Goal: Information Seeking & Learning: Compare options

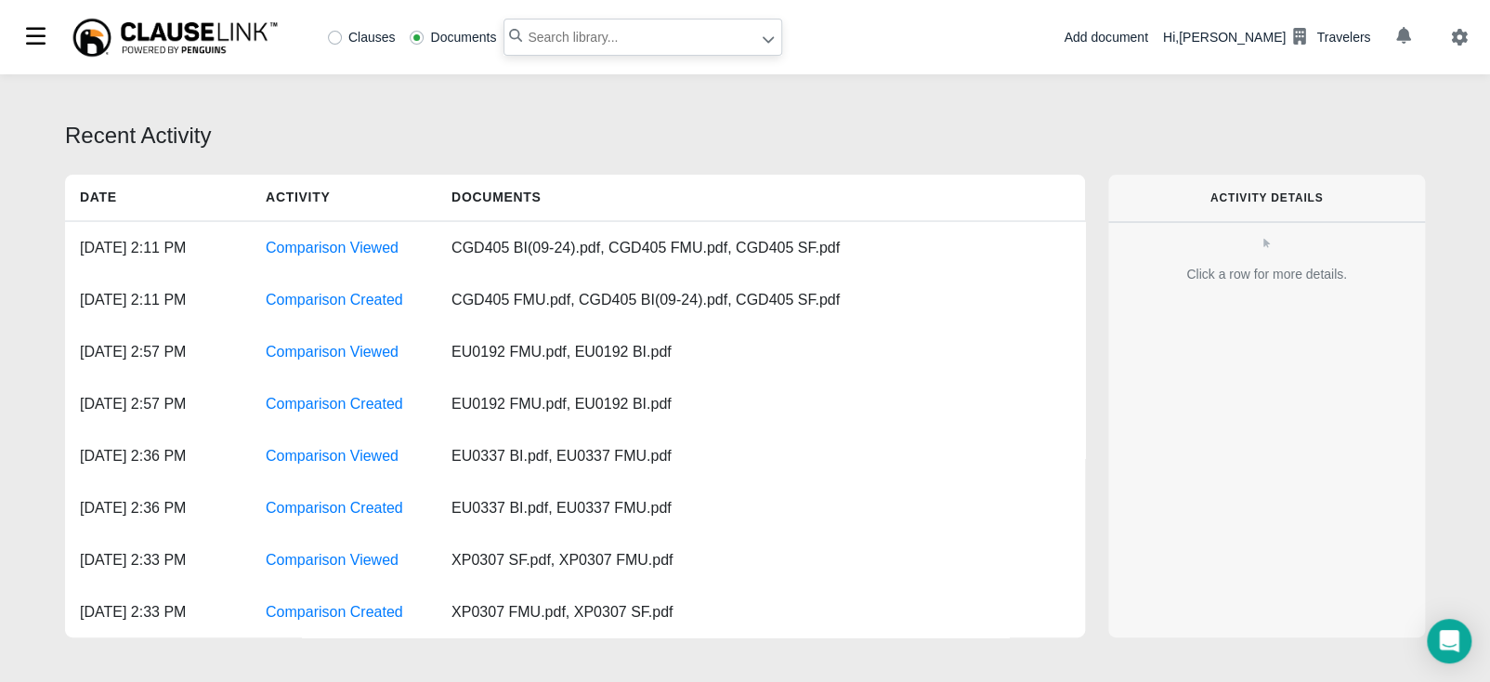
click at [644, 29] on input "text" at bounding box center [643, 37] width 279 height 37
type input "CGD243"
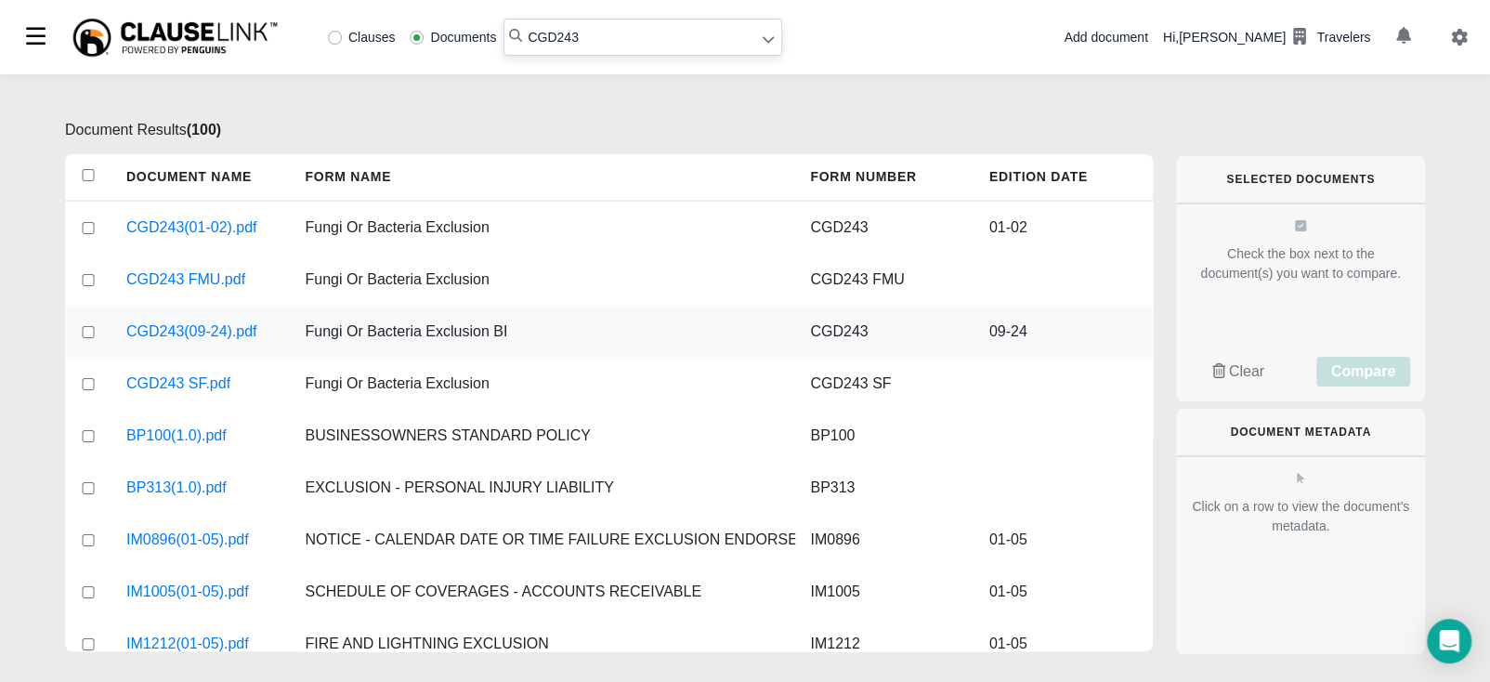
click at [87, 332] on input "checkbox" at bounding box center [88, 332] width 17 height 12
checkbox input "true"
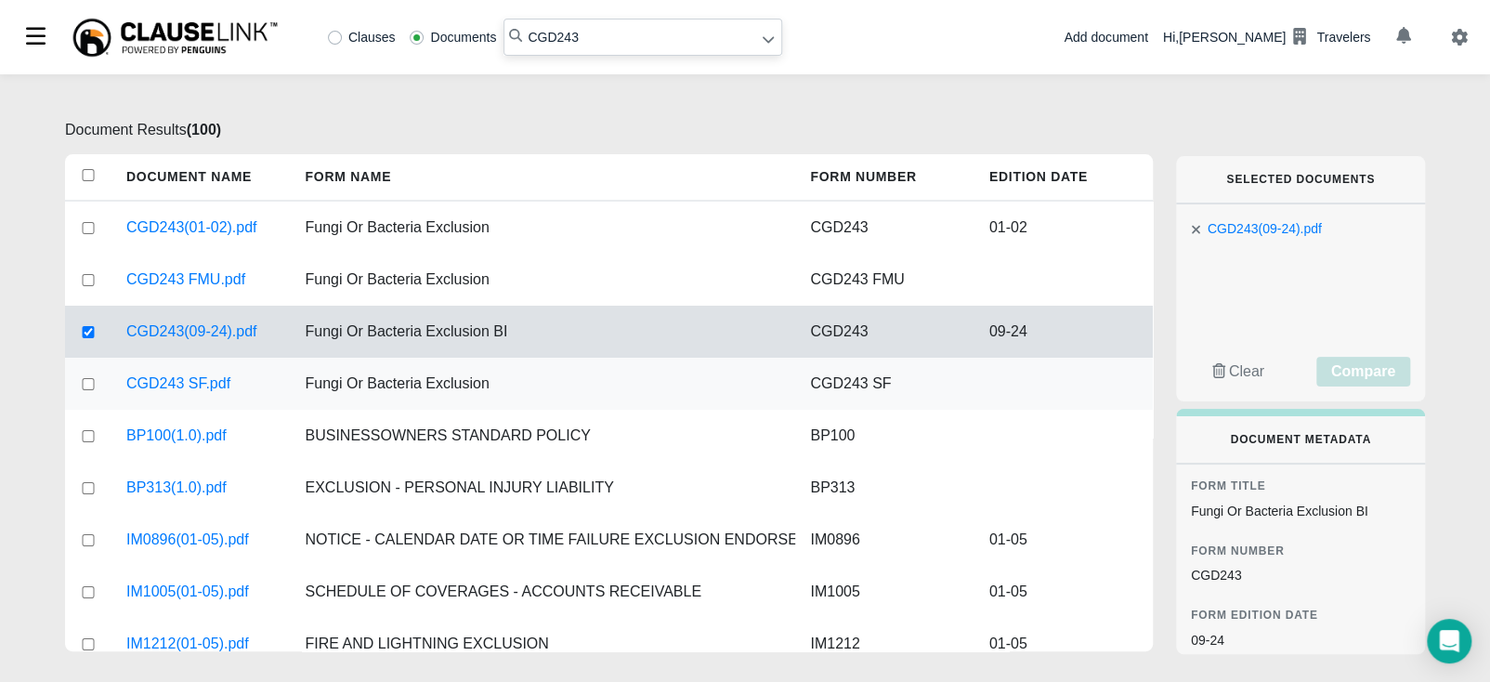
click at [85, 387] on input "checkbox" at bounding box center [88, 384] width 17 height 12
checkbox input "true"
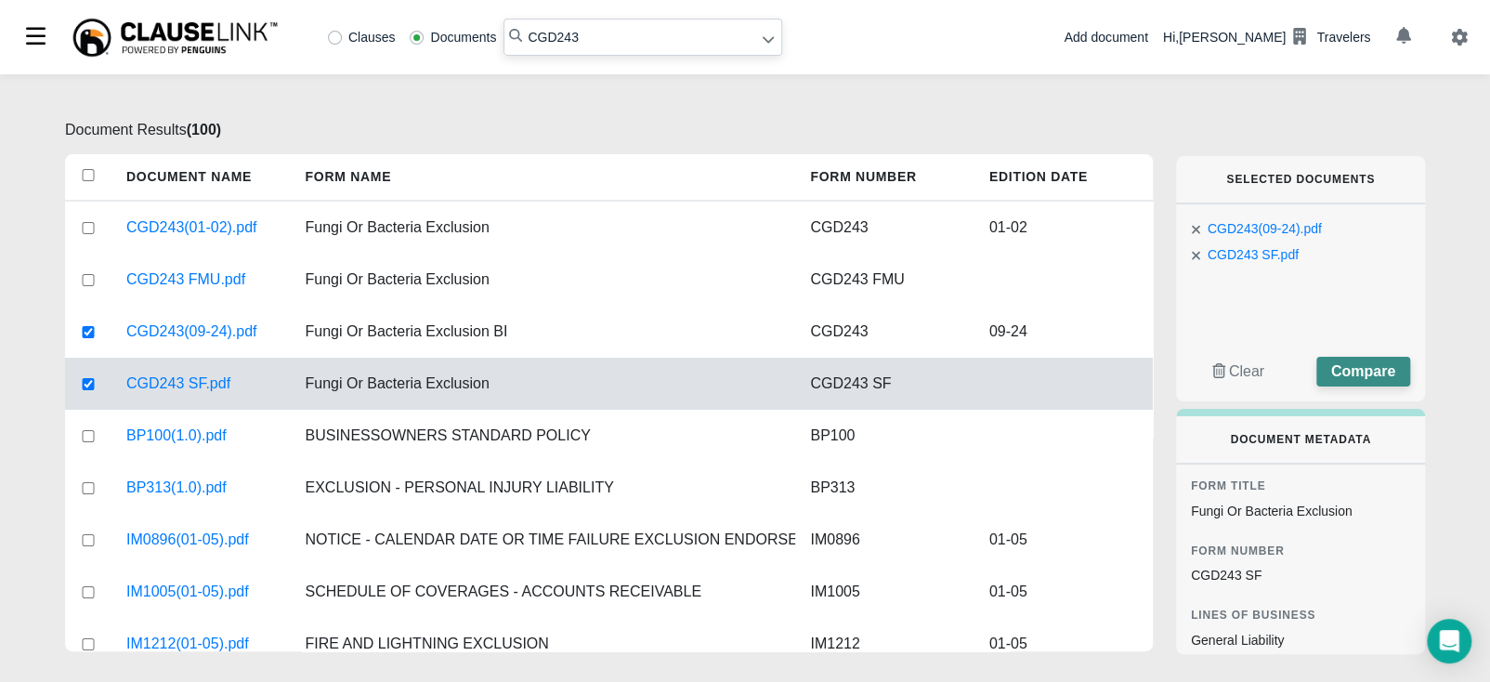
click at [1362, 370] on span "Compare" at bounding box center [1363, 371] width 64 height 16
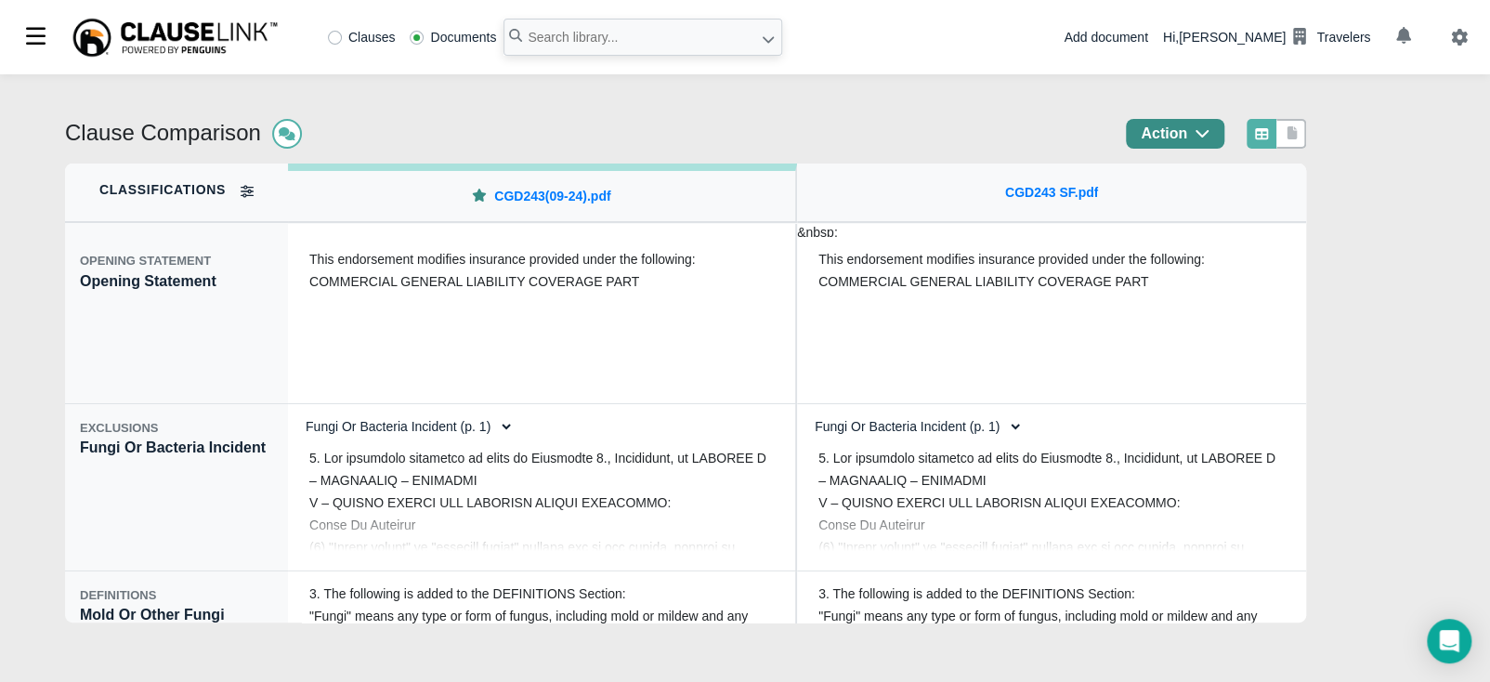
click at [1210, 128] on icon "button" at bounding box center [1202, 132] width 15 height 15
click at [1382, 155] on div "Clause Comparison Action Classifications OPENING STATEMENT Opening Statement EX…" at bounding box center [745, 378] width 1490 height 608
click at [750, 547] on icon at bounding box center [754, 544] width 11 height 11
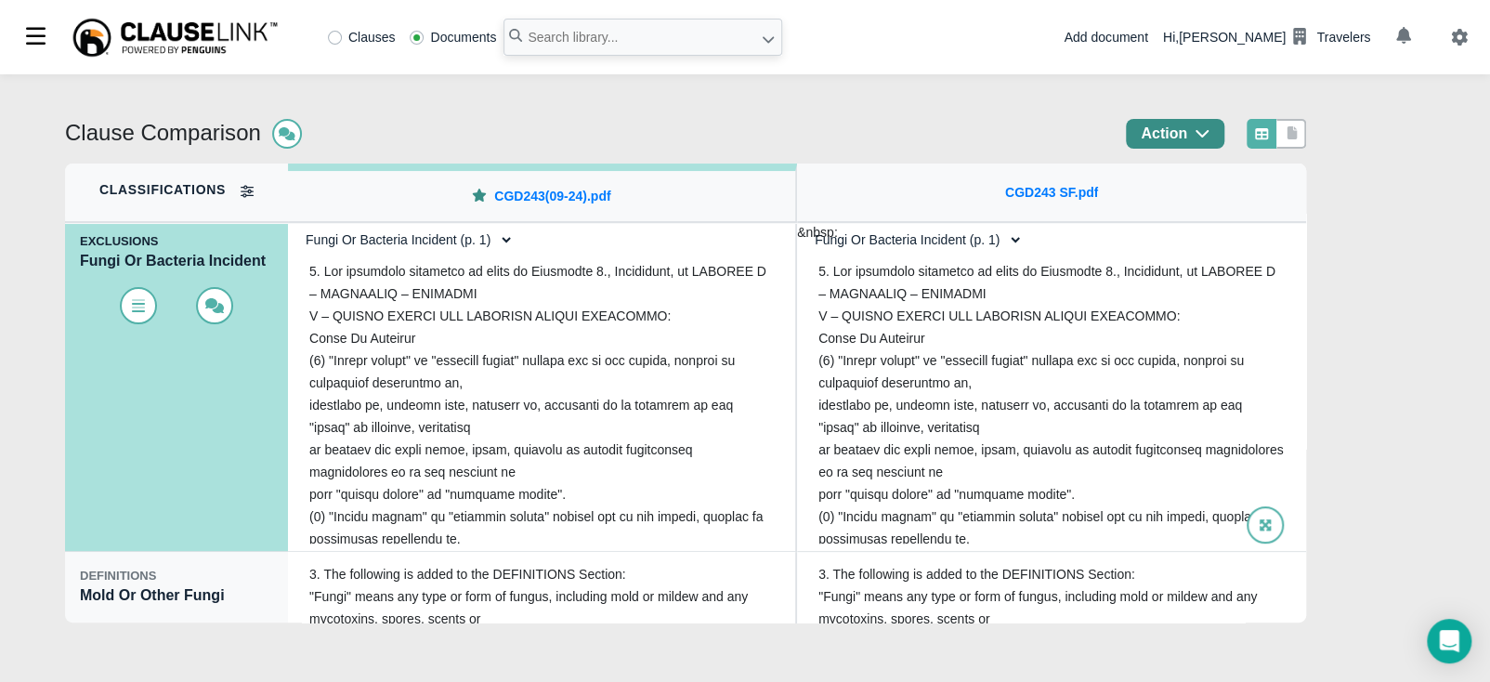
scroll to position [231, 0]
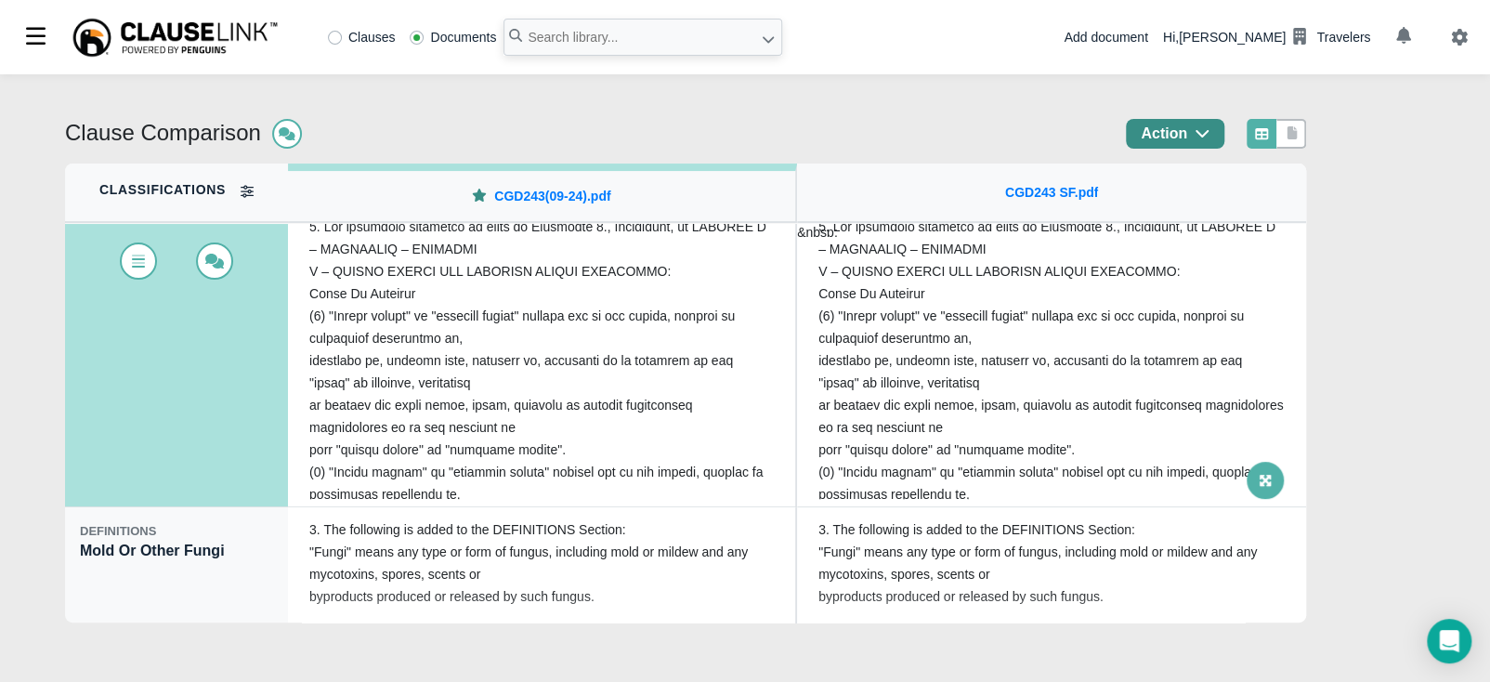
click at [1259, 475] on icon at bounding box center [1265, 480] width 13 height 13
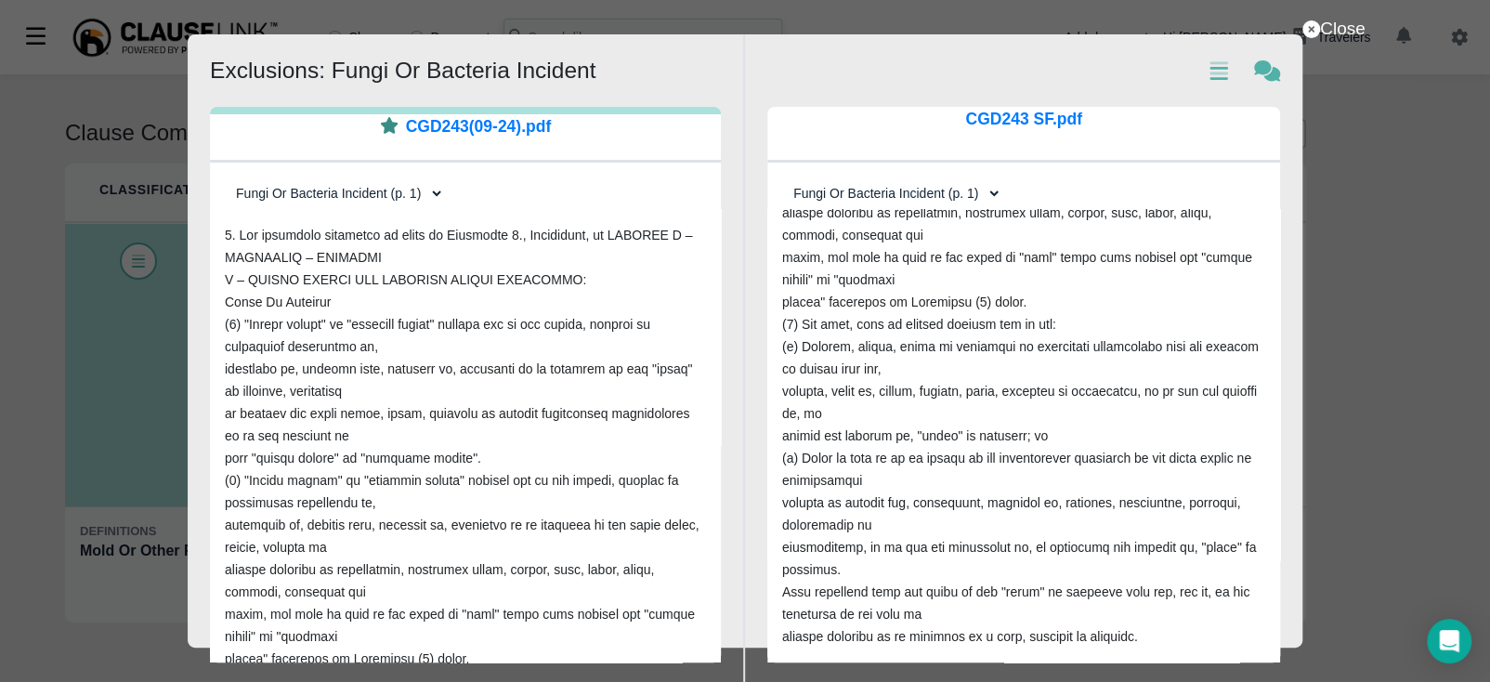
scroll to position [358, 0]
click at [1340, 224] on div "Close Show text diffs Show Comments Exclusions: Fungi Or Bacteria Incident CGD2…" at bounding box center [745, 341] width 1490 height 682
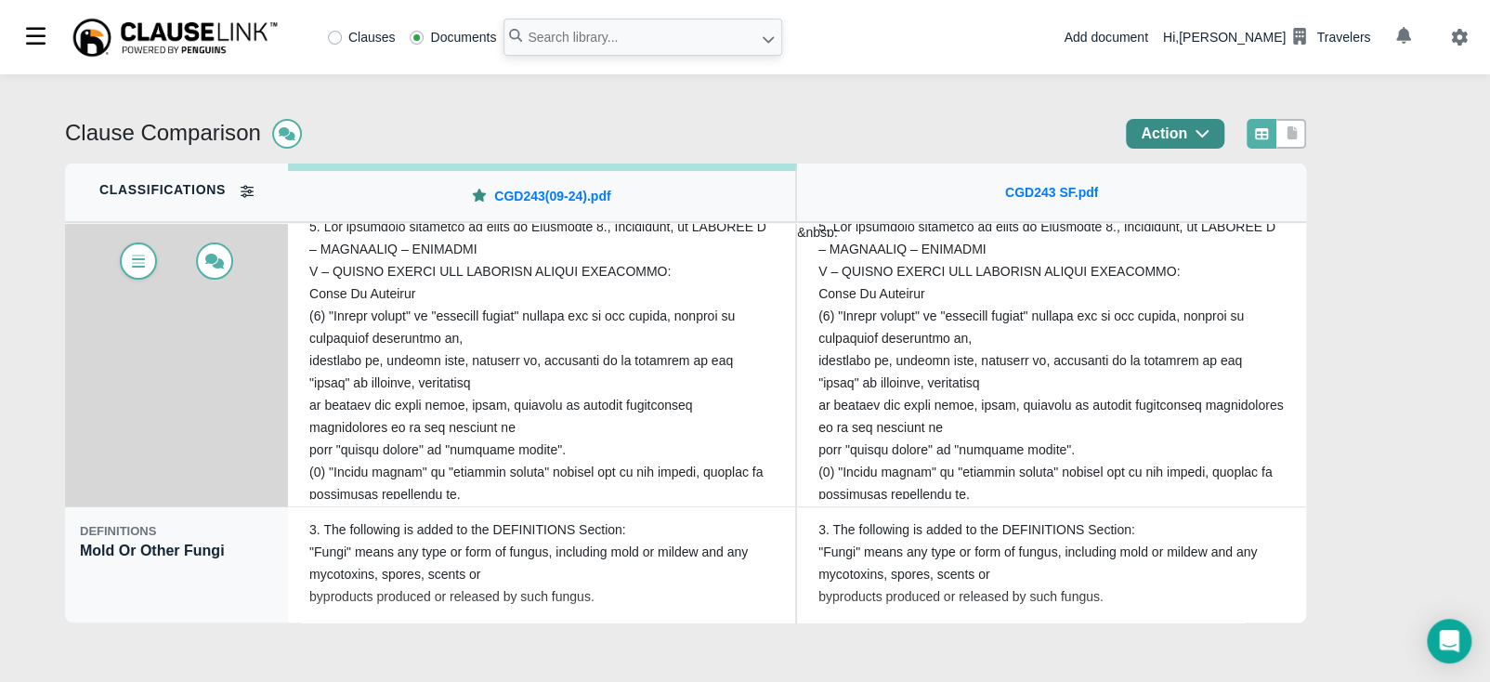
click at [138, 268] on icon at bounding box center [138, 262] width 13 height 9
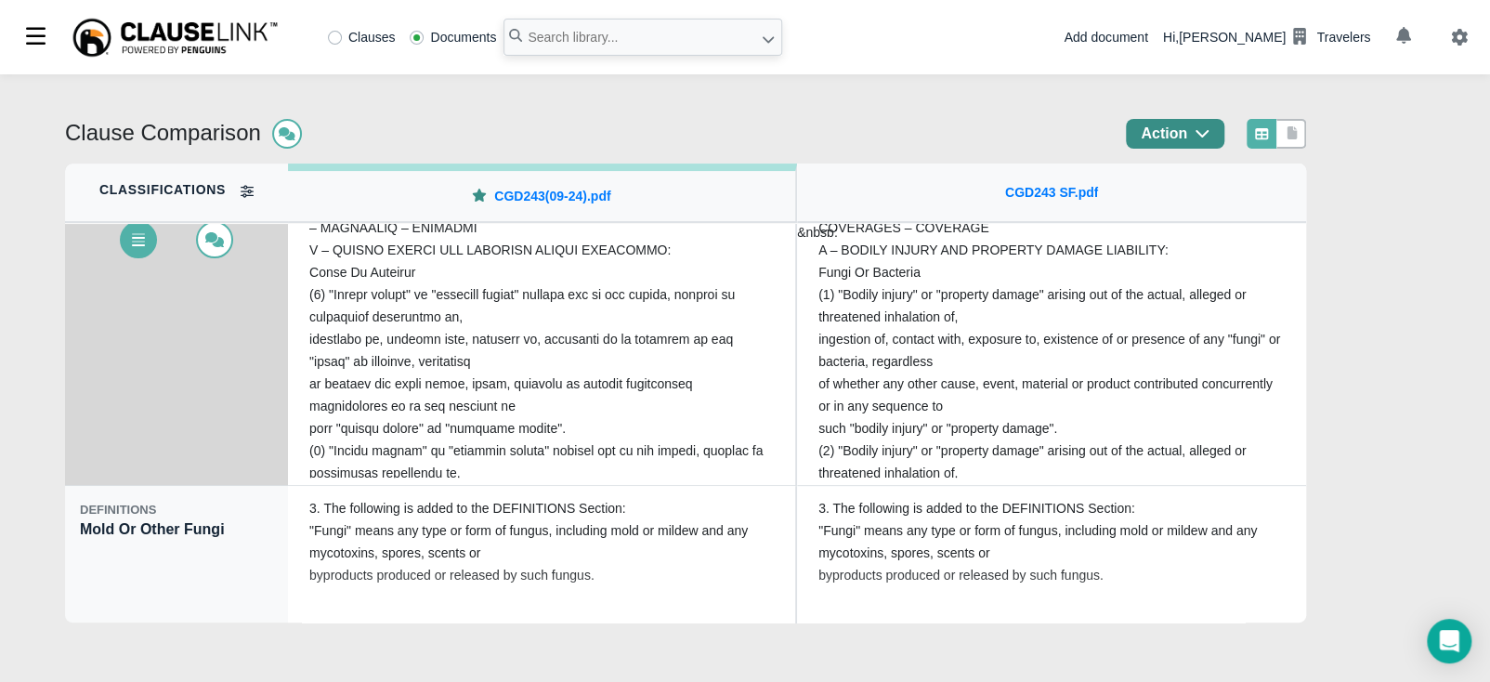
scroll to position [282, 0]
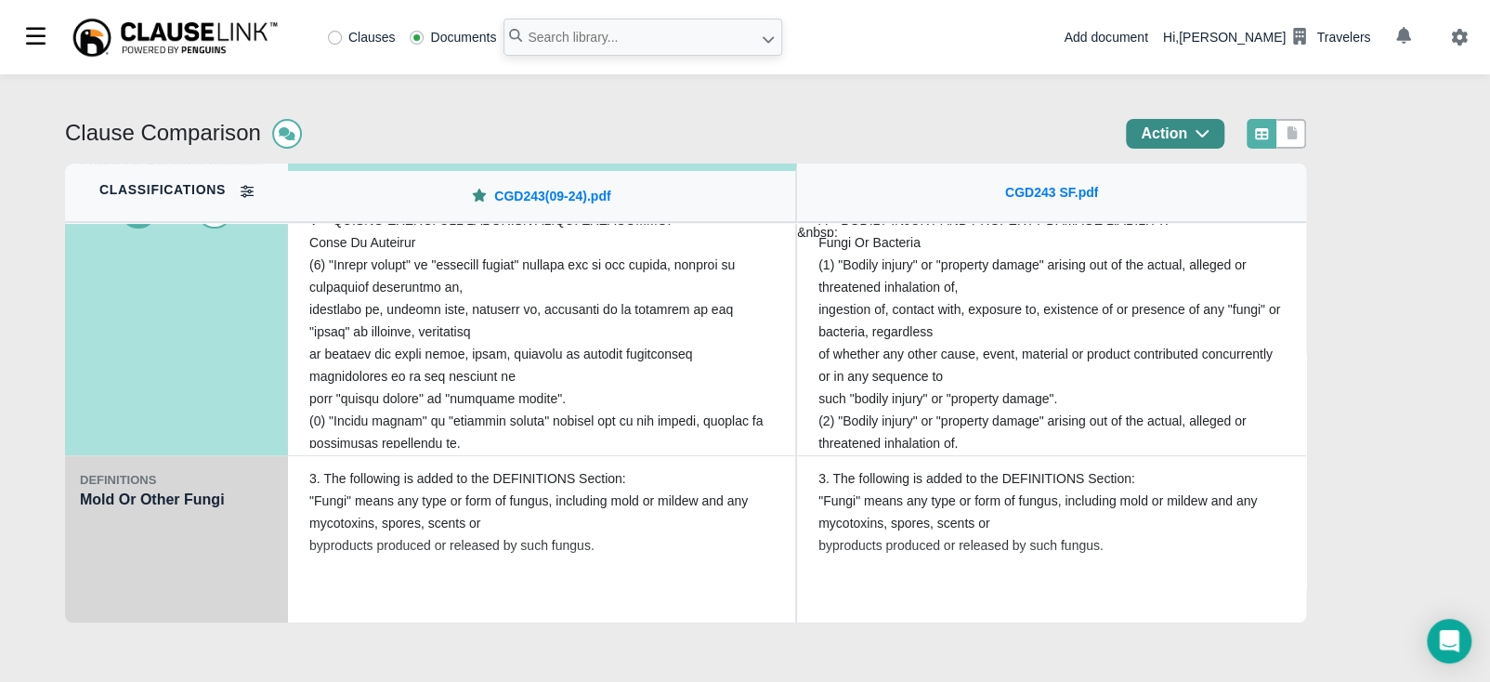
click at [136, 562] on div "DEFINITIONS Mold Or Other Fungi" at bounding box center [176, 539] width 223 height 167
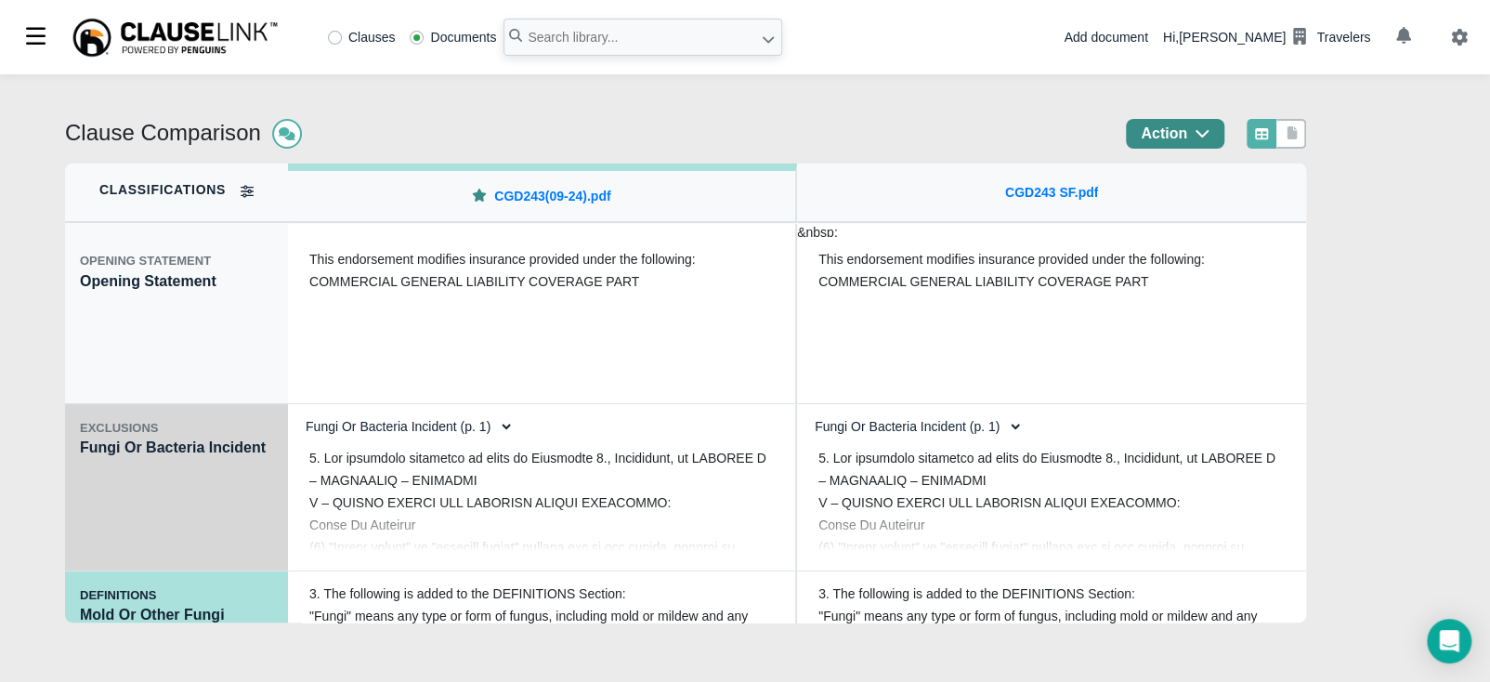
scroll to position [0, 0]
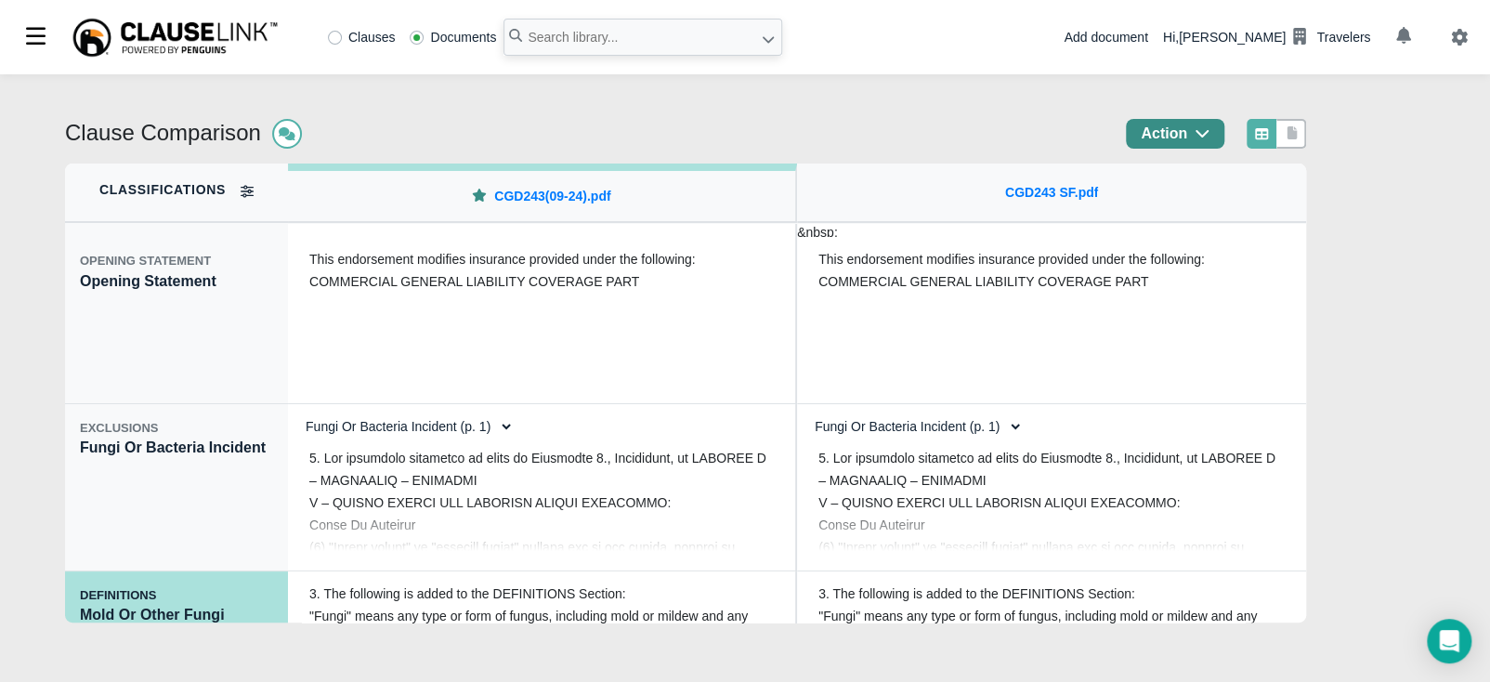
click at [1398, 197] on div "Clause Comparison Action Classifications OPENING STATEMENT Opening Statement EX…" at bounding box center [745, 378] width 1490 height 608
type input "CGD243"
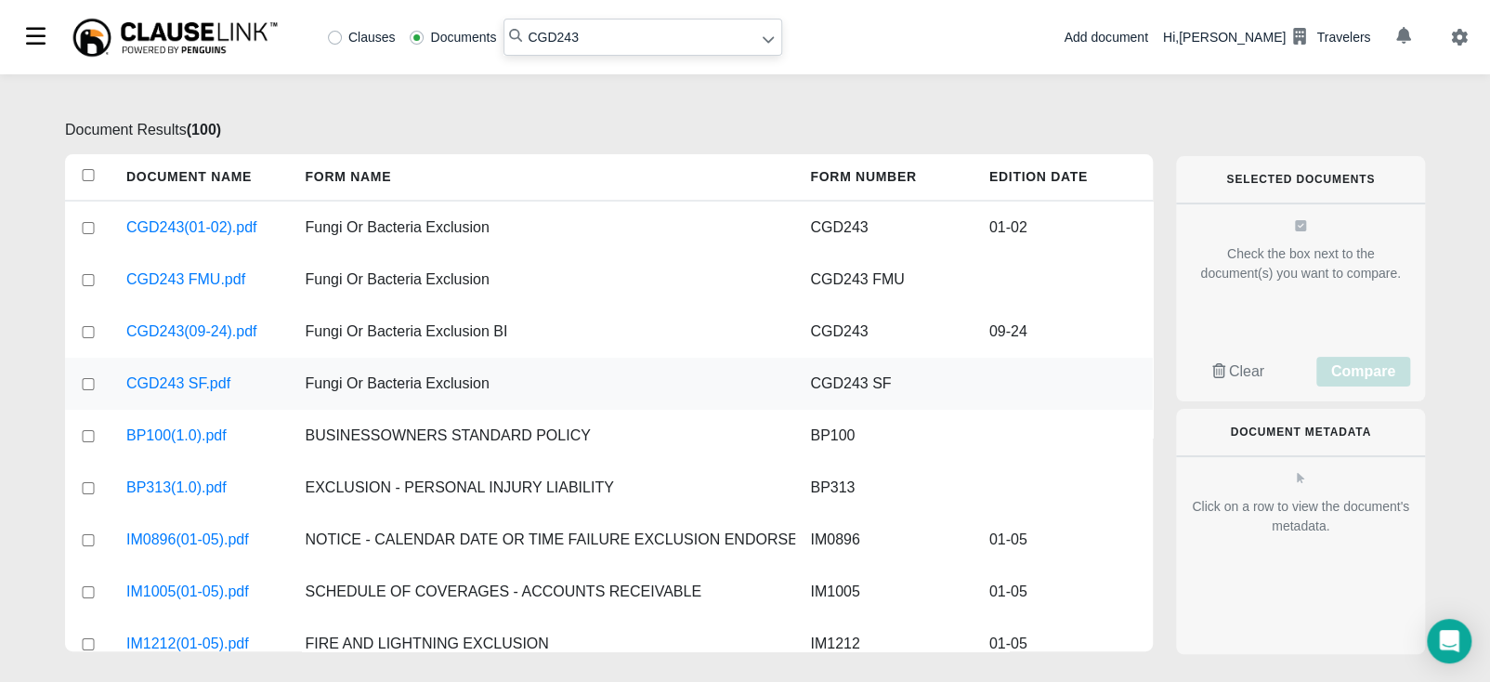
click at [85, 384] on input "checkbox" at bounding box center [88, 384] width 17 height 12
checkbox input "true"
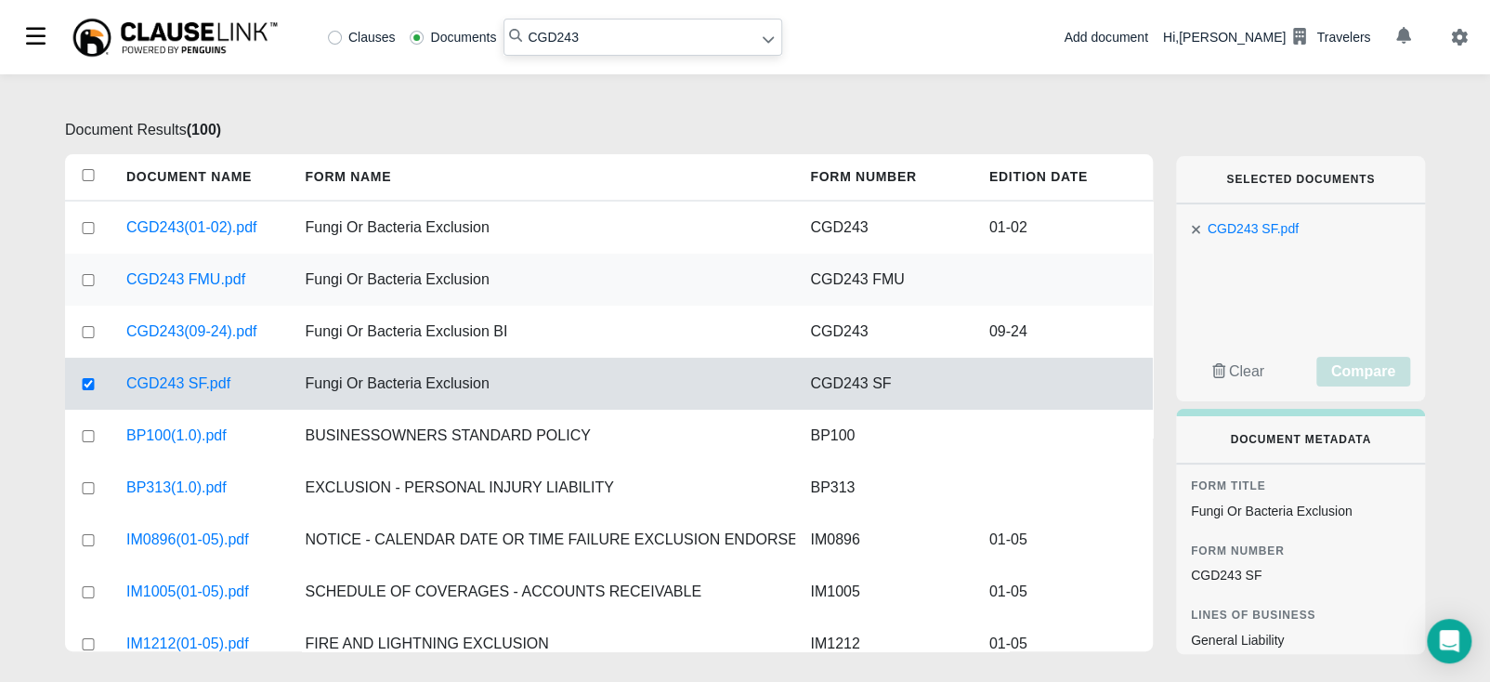
click at [89, 281] on input "checkbox" at bounding box center [88, 280] width 17 height 12
checkbox input "true"
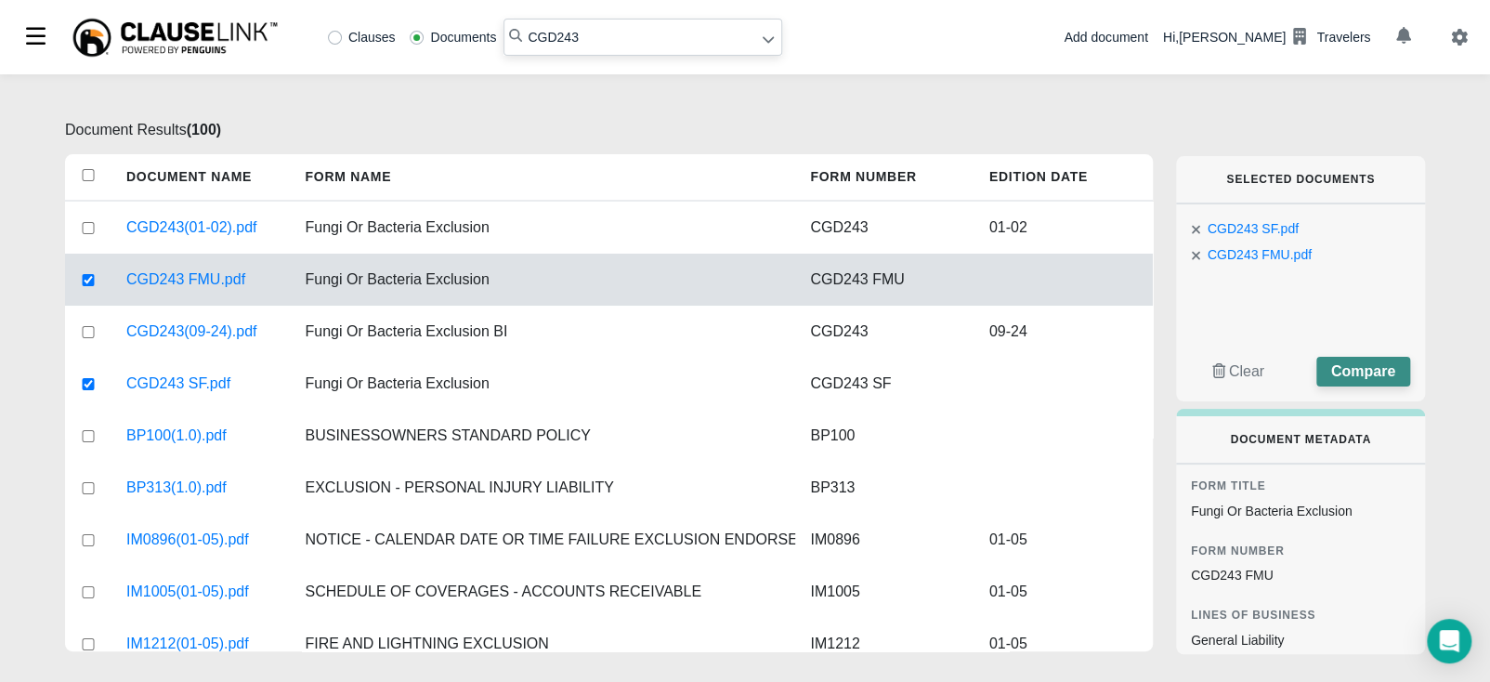
click at [1386, 378] on span "Compare" at bounding box center [1363, 371] width 64 height 16
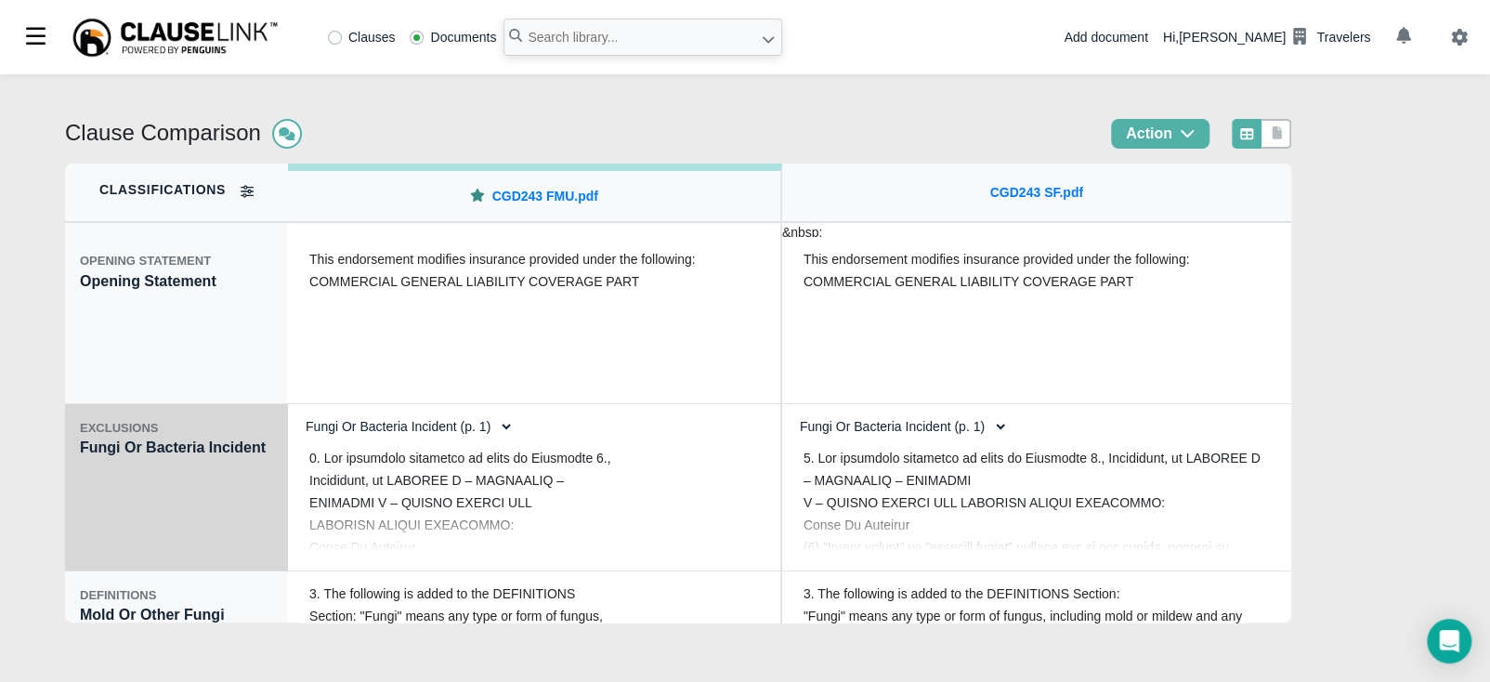
click at [154, 533] on div "EXCLUSIONS Fungi Or Bacteria Incident" at bounding box center [176, 487] width 223 height 167
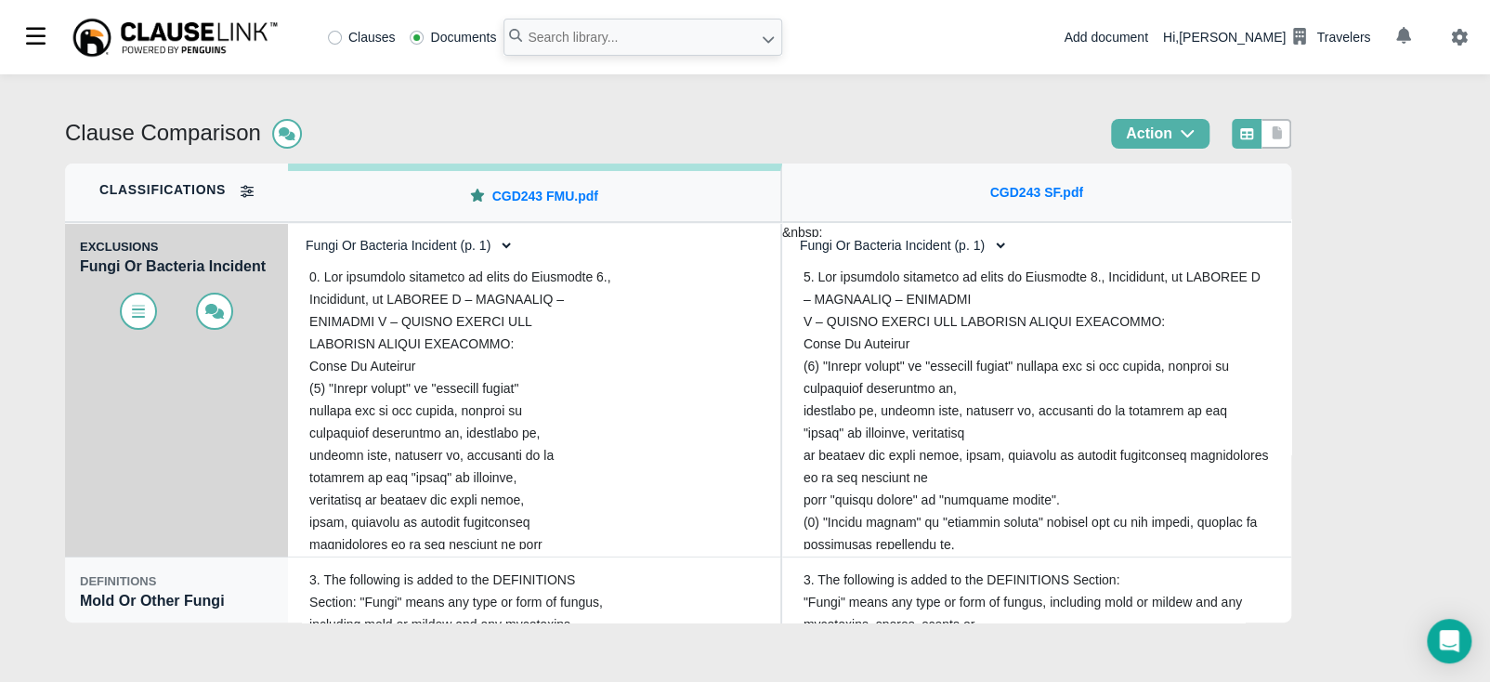
scroll to position [186, 0]
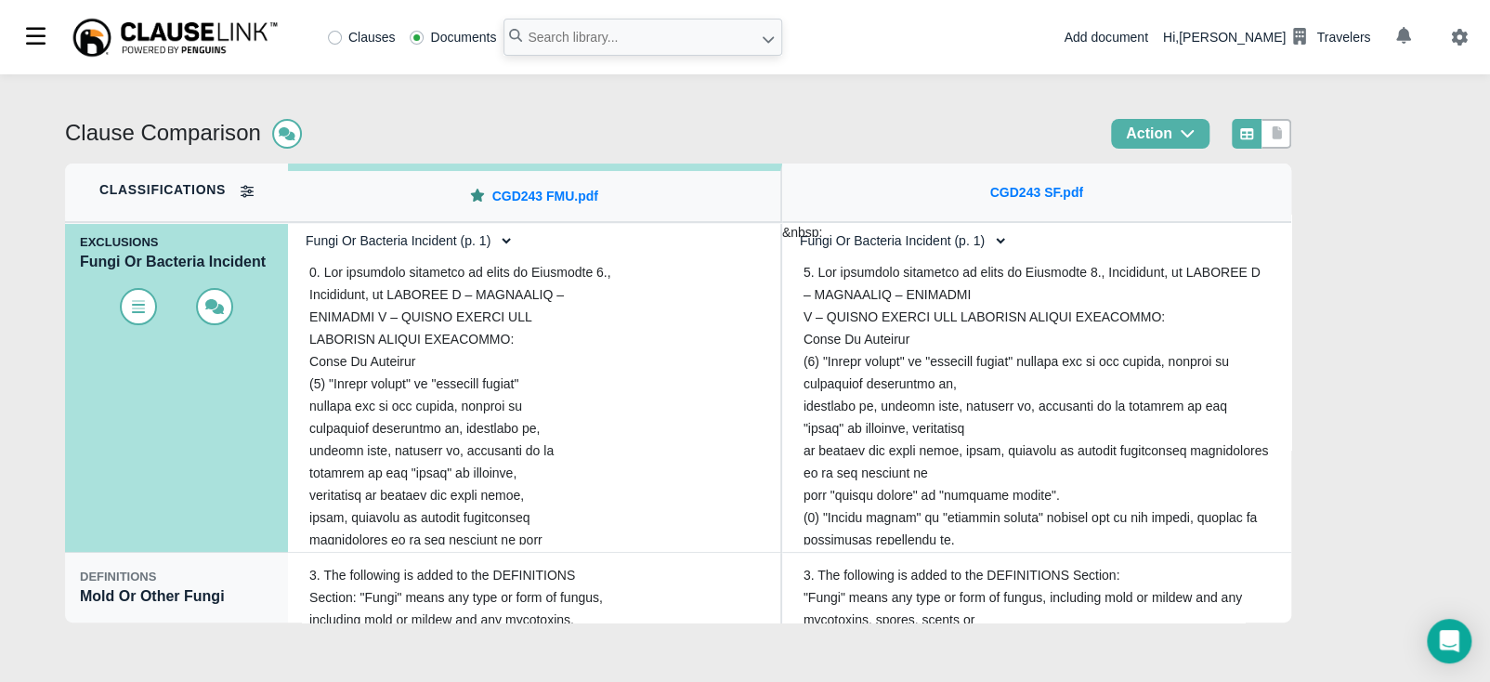
click at [1381, 122] on div "Clause Comparison Action Classifications OPENING STATEMENT Opening Statement EX…" at bounding box center [745, 378] width 1490 height 608
click at [562, 201] on link "CGD243 FMU.pdf" at bounding box center [545, 197] width 106 height 20
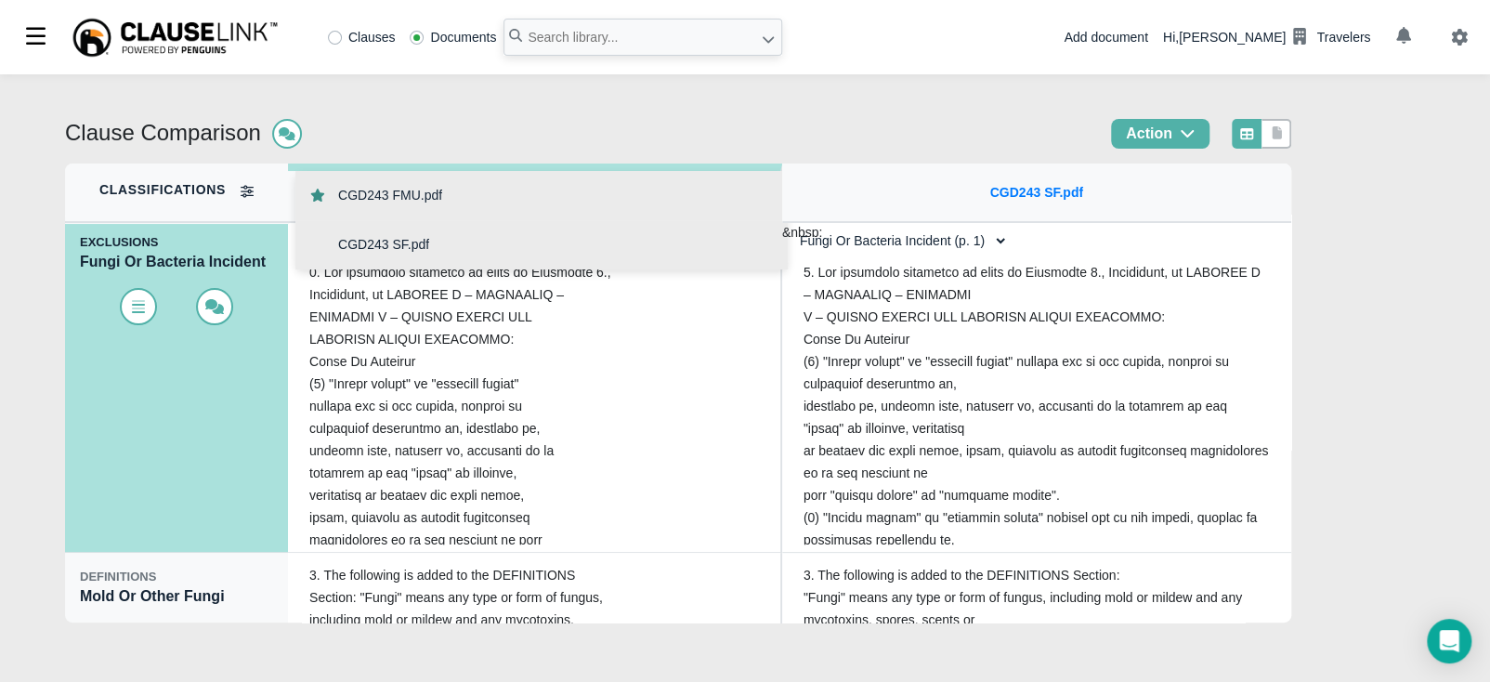
click at [612, 246] on div "CGD243 SF.pdf" at bounding box center [541, 244] width 492 height 49
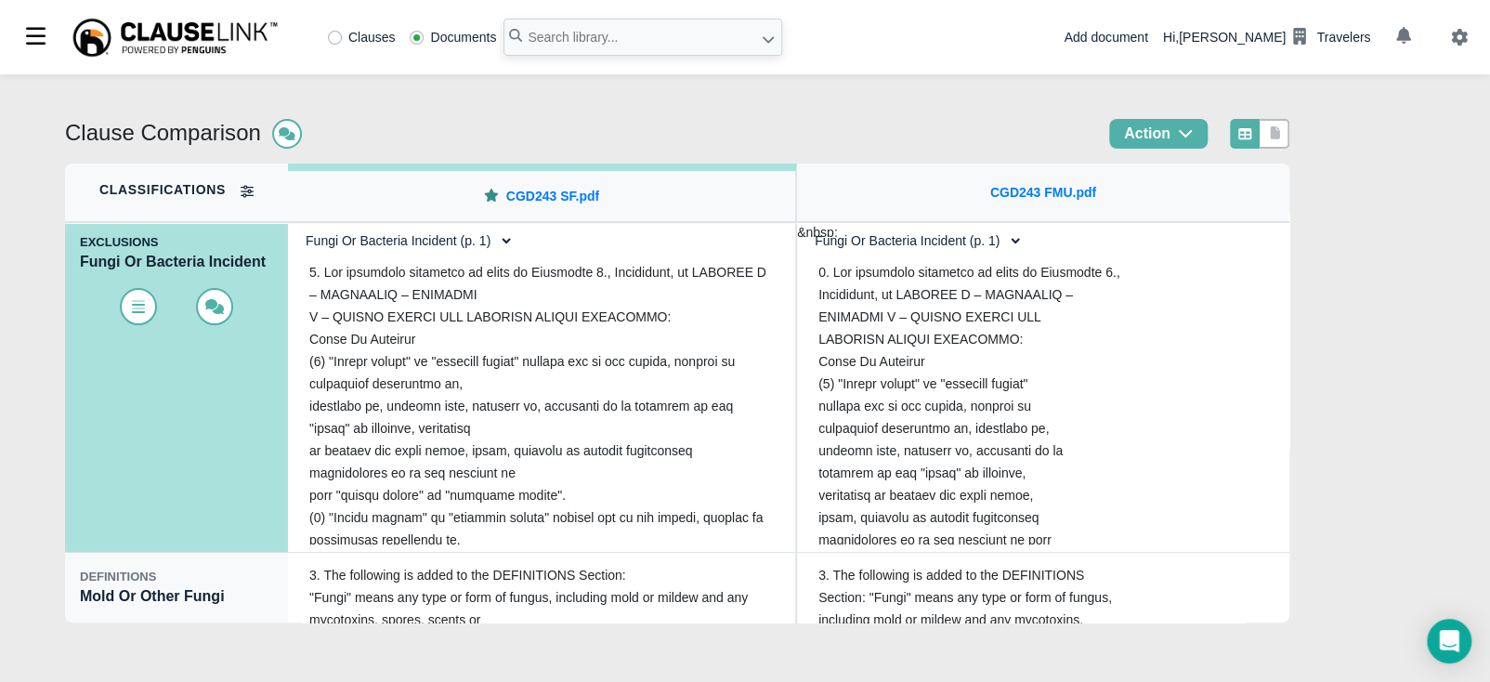
click at [1411, 244] on div "Clause Comparison Action Classifications OPENING STATEMENT Opening Statement EX…" at bounding box center [745, 378] width 1490 height 608
